Goal: Transaction & Acquisition: Purchase product/service

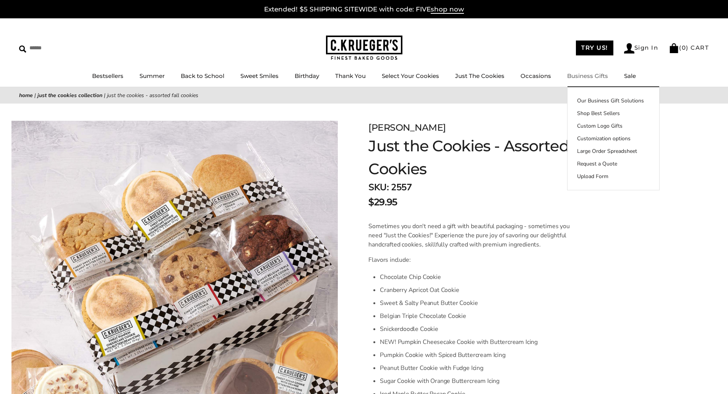
click at [586, 76] on link "Business Gifts" at bounding box center [587, 75] width 41 height 7
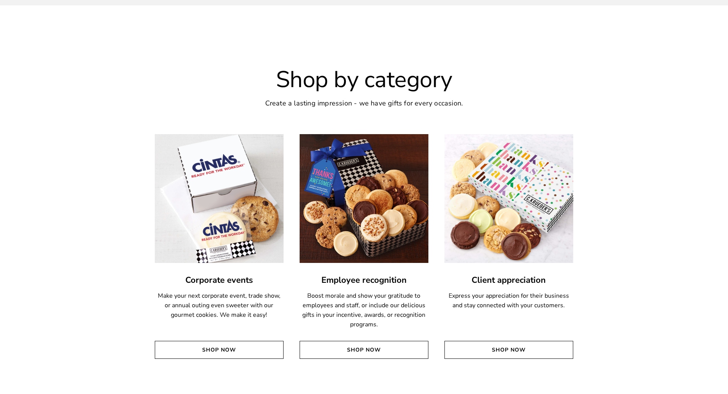
scroll to position [1299, 0]
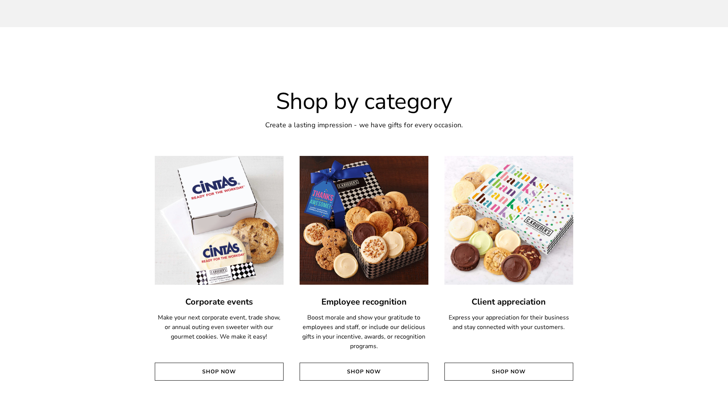
click at [217, 197] on img at bounding box center [219, 220] width 142 height 142
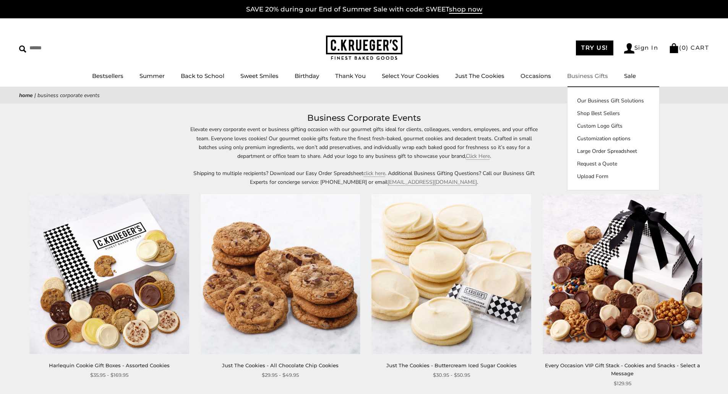
click at [590, 77] on link "Business Gifts" at bounding box center [587, 75] width 41 height 7
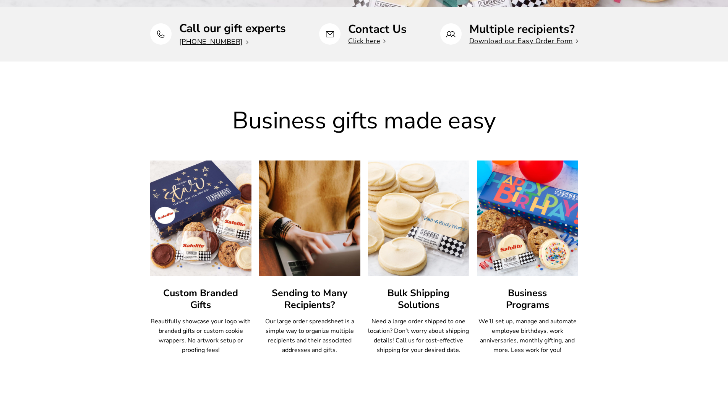
scroll to position [306, 0]
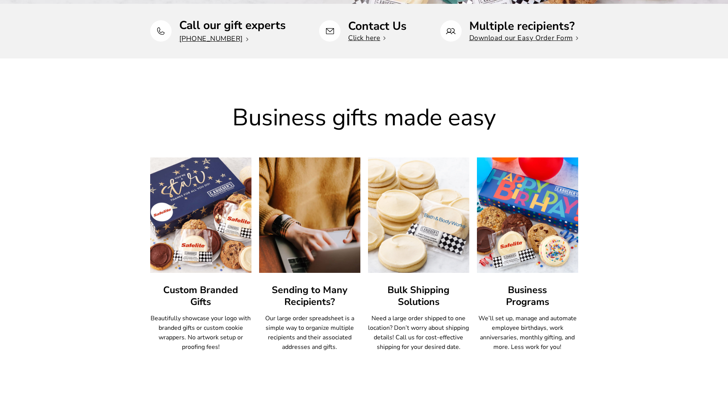
click at [209, 228] on img at bounding box center [201, 215] width 112 height 127
click at [208, 227] on img at bounding box center [201, 215] width 112 height 127
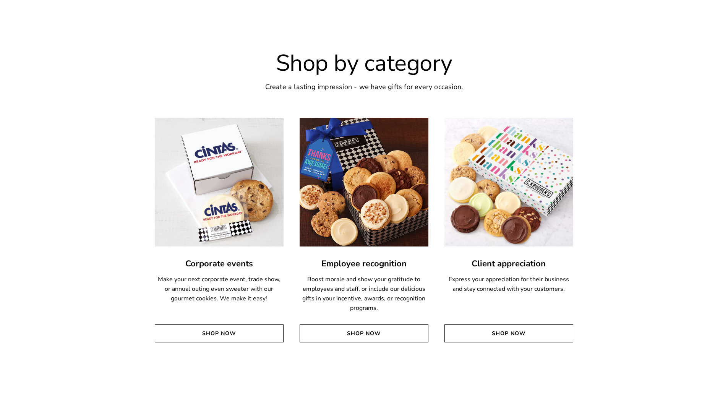
scroll to position [1375, 0]
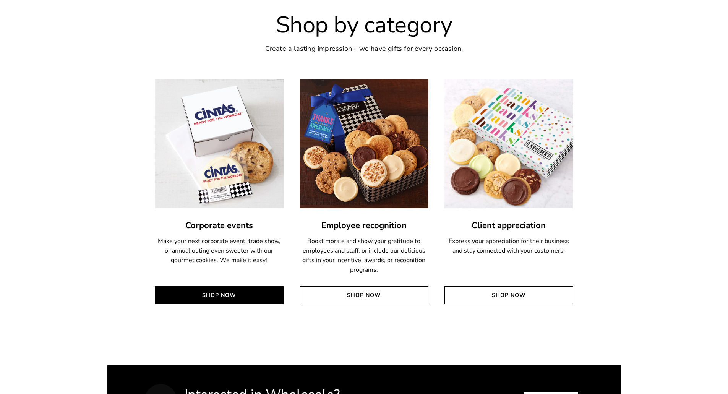
click at [239, 297] on link "Shop Now" at bounding box center [219, 295] width 129 height 18
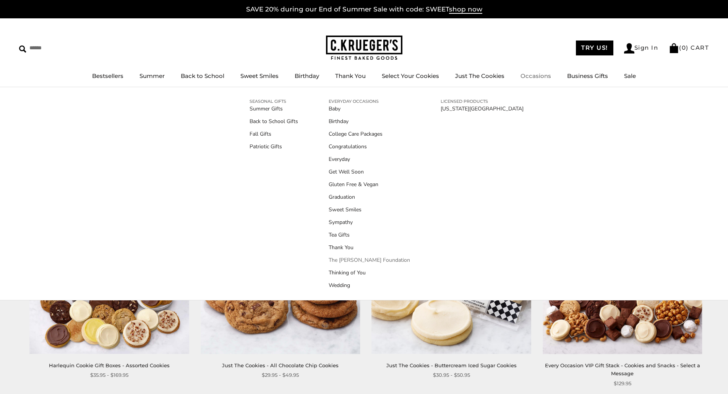
click at [371, 258] on link "The [PERSON_NAME] Foundation" at bounding box center [369, 260] width 81 height 8
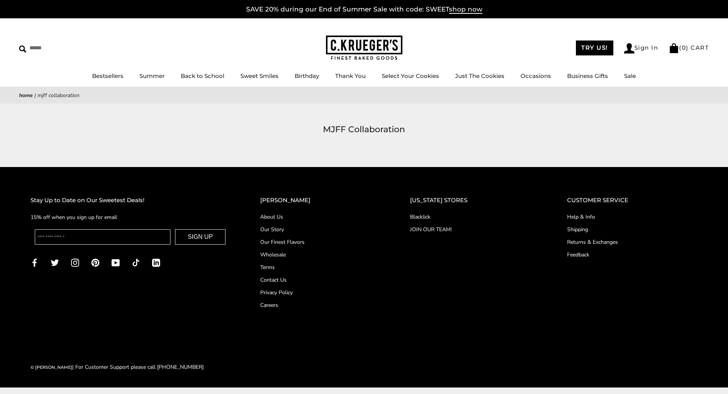
click at [29, 94] on link "Home" at bounding box center [26, 95] width 14 height 7
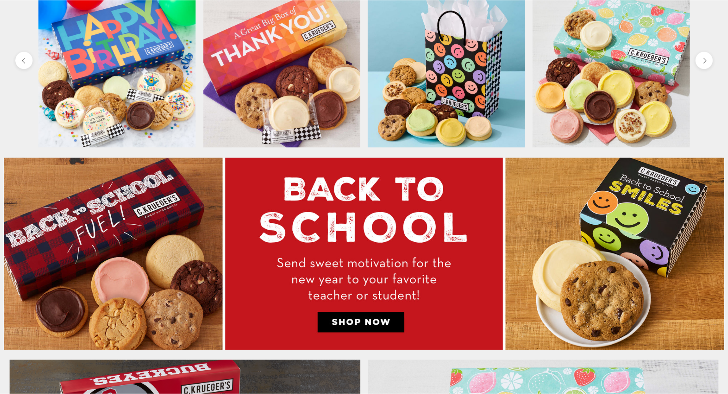
scroll to position [382, 0]
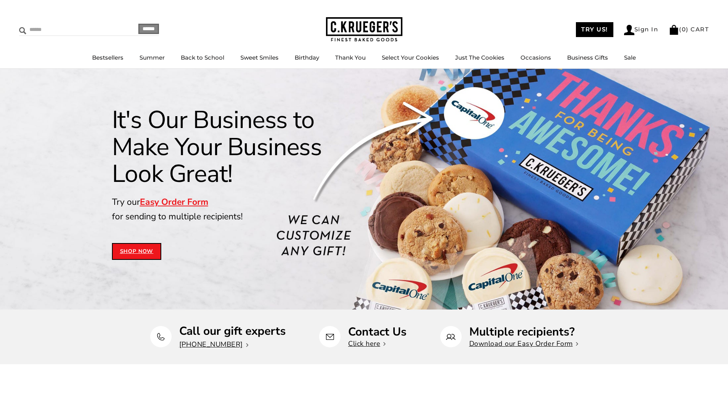
click at [44, 29] on input "Search" at bounding box center [64, 30] width 91 height 12
type input "****"
click at [138, 24] on input "******" at bounding box center [148, 29] width 21 height 10
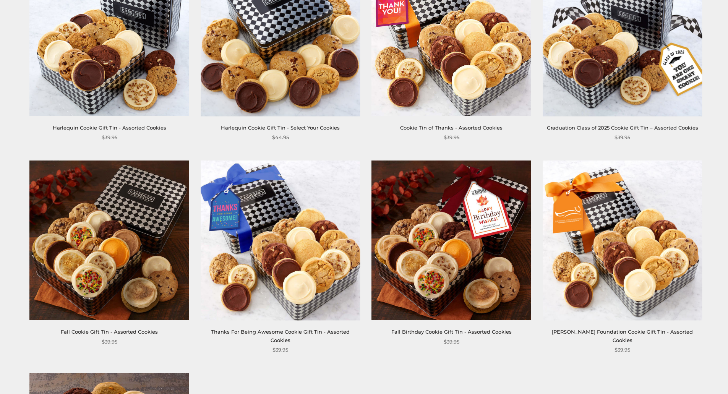
scroll to position [191, 0]
